Goal: Use online tool/utility: Utilize a website feature to perform a specific function

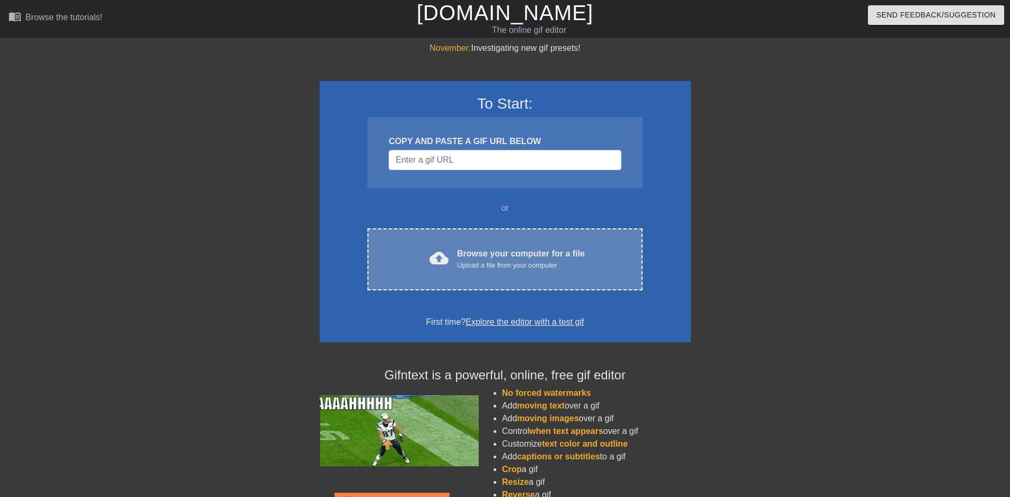
click at [497, 260] on div "Upload a file from your computer" at bounding box center [521, 265] width 128 height 11
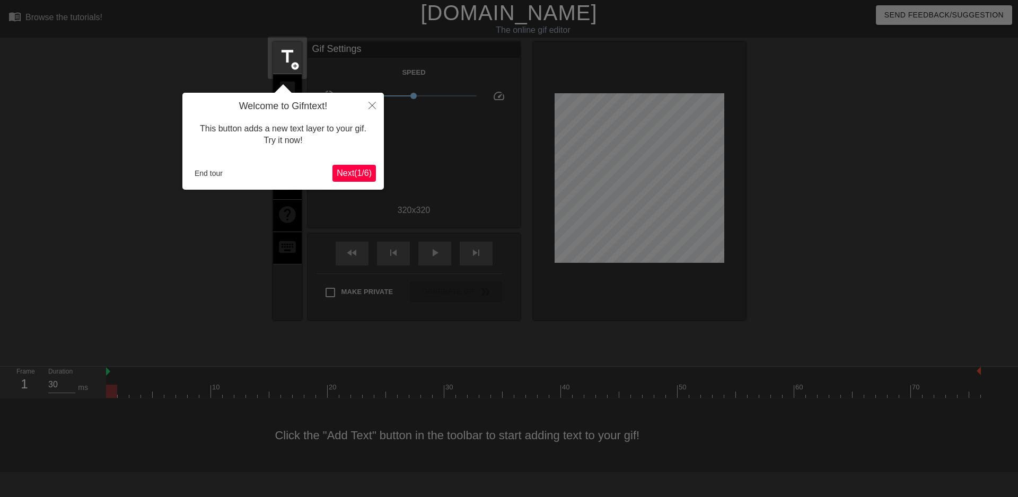
click at [351, 204] on div at bounding box center [509, 248] width 1018 height 497
click at [370, 109] on icon "Close" at bounding box center [372, 105] width 7 height 7
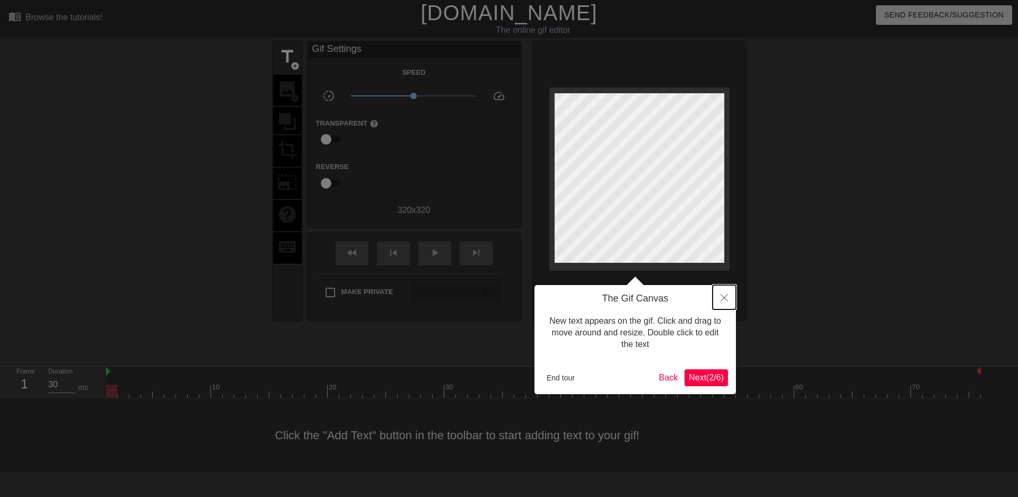
click at [728, 299] on button "Close" at bounding box center [724, 297] width 23 height 24
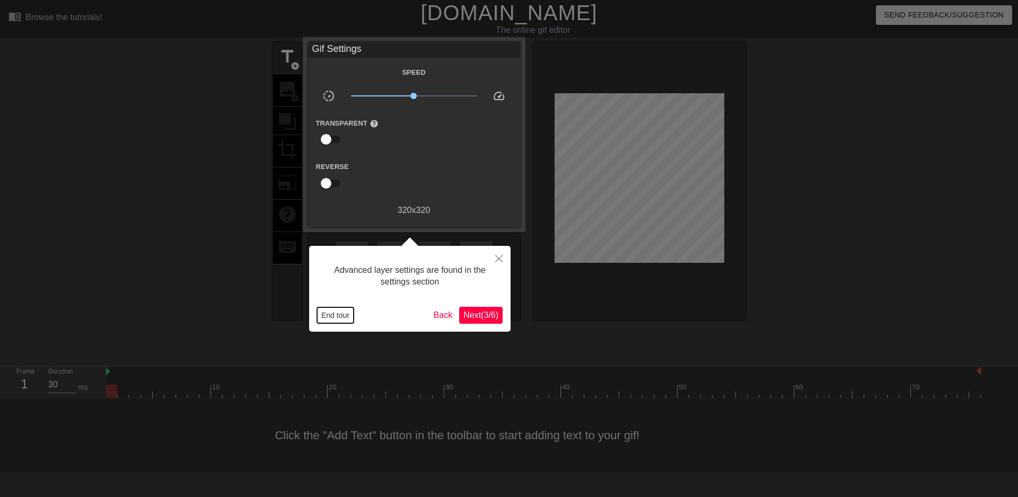
click at [323, 313] on button "End tour" at bounding box center [335, 316] width 37 height 16
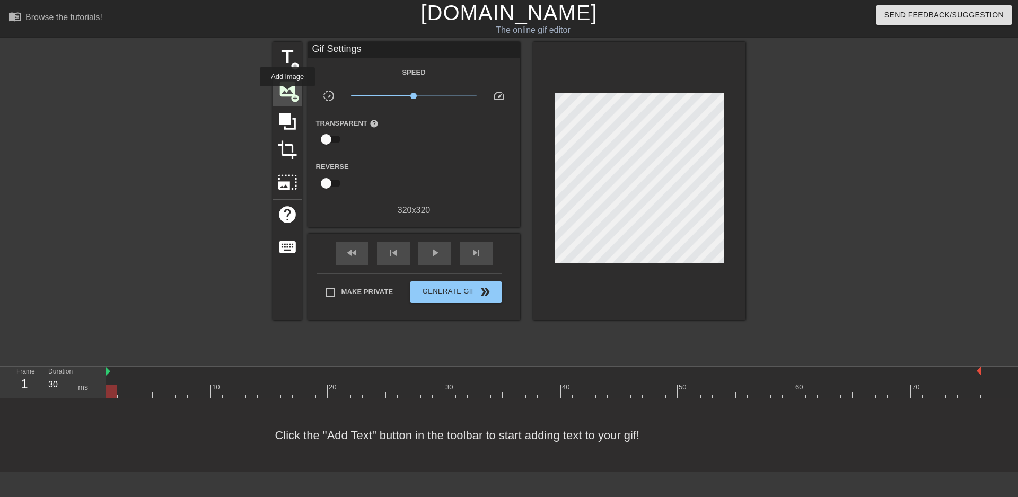
click at [287, 94] on span "image" at bounding box center [287, 89] width 20 height 20
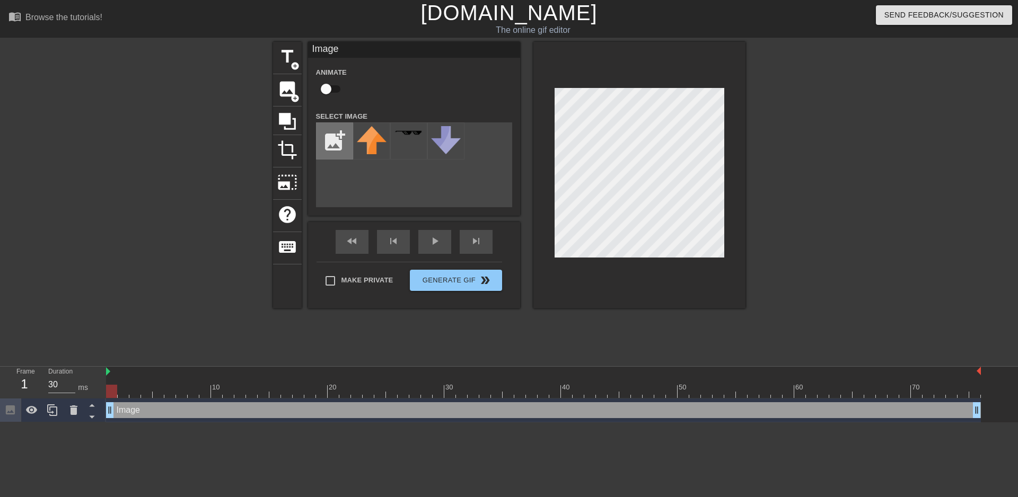
click at [326, 139] on input "file" at bounding box center [335, 141] width 36 height 36
type input "C:\fakepath\hei8qq4r0u181.jpg"
click at [374, 140] on img at bounding box center [372, 139] width 30 height 27
